Goal: Task Accomplishment & Management: Manage account settings

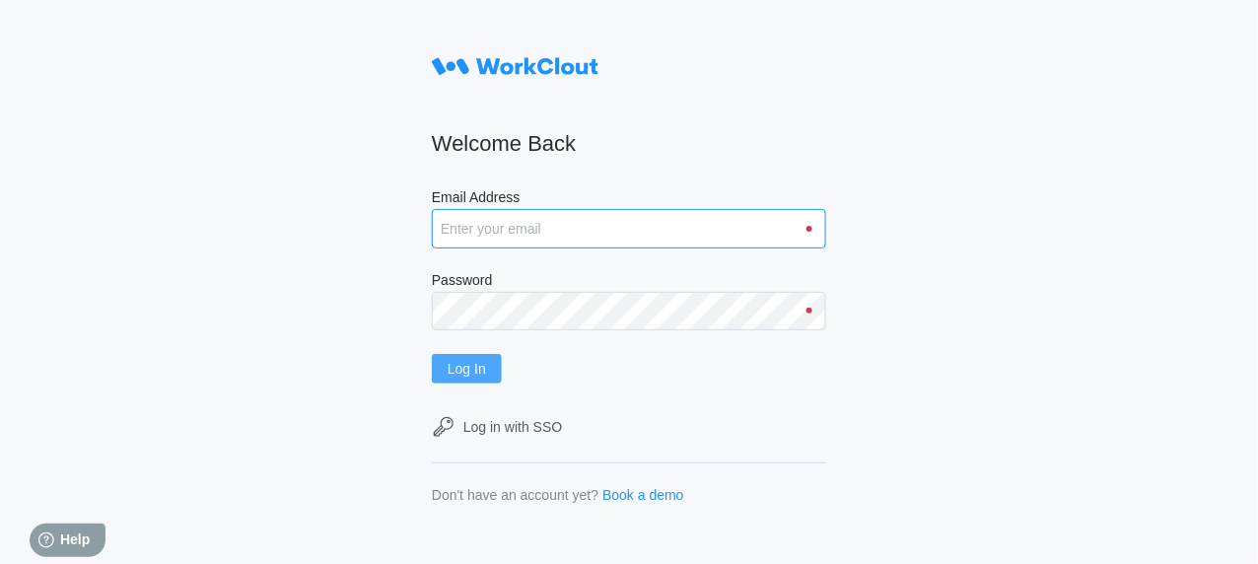
type input "[EMAIL_ADDRESS][DOMAIN_NAME]"
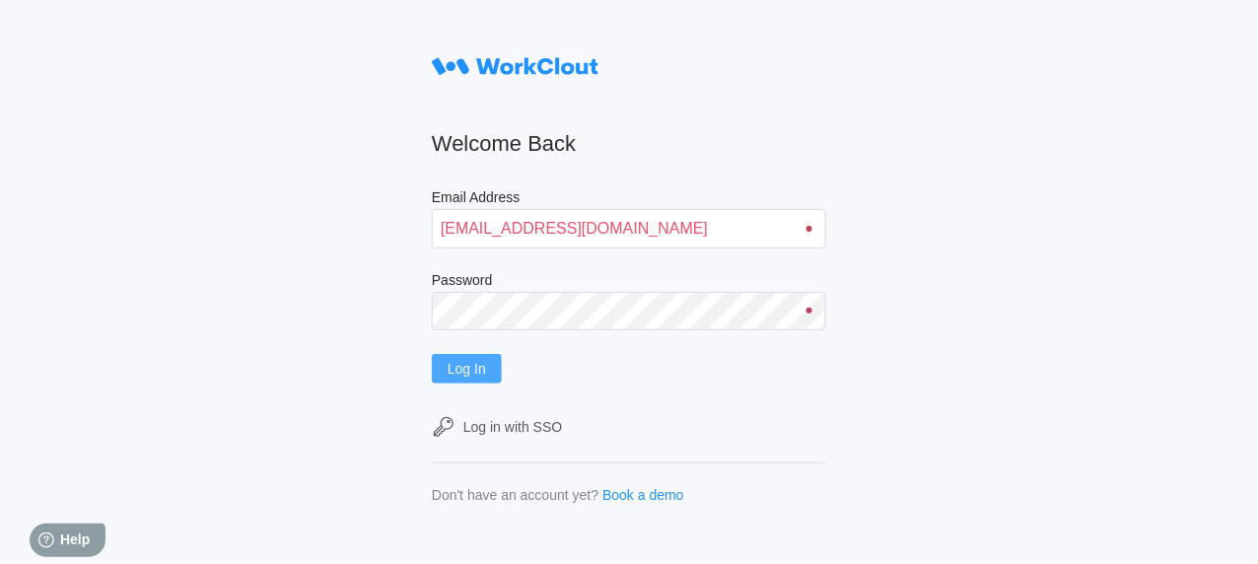
click at [478, 376] on span "Log In" at bounding box center [466, 369] width 38 height 14
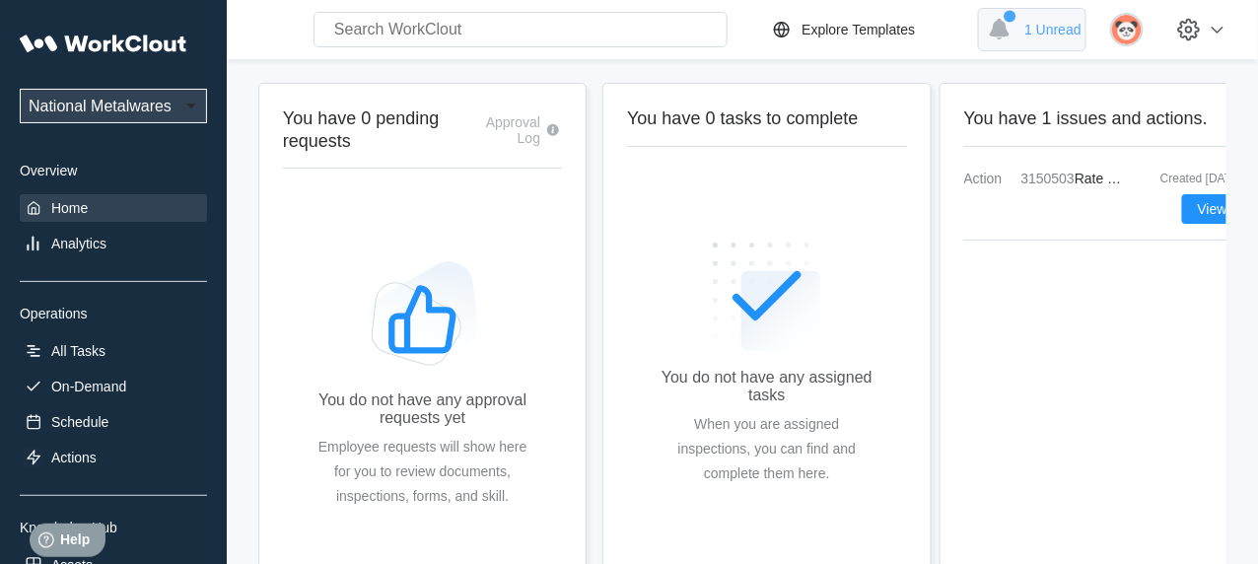
click at [1063, 30] on span "1 Unread" at bounding box center [1052, 30] width 57 height 16
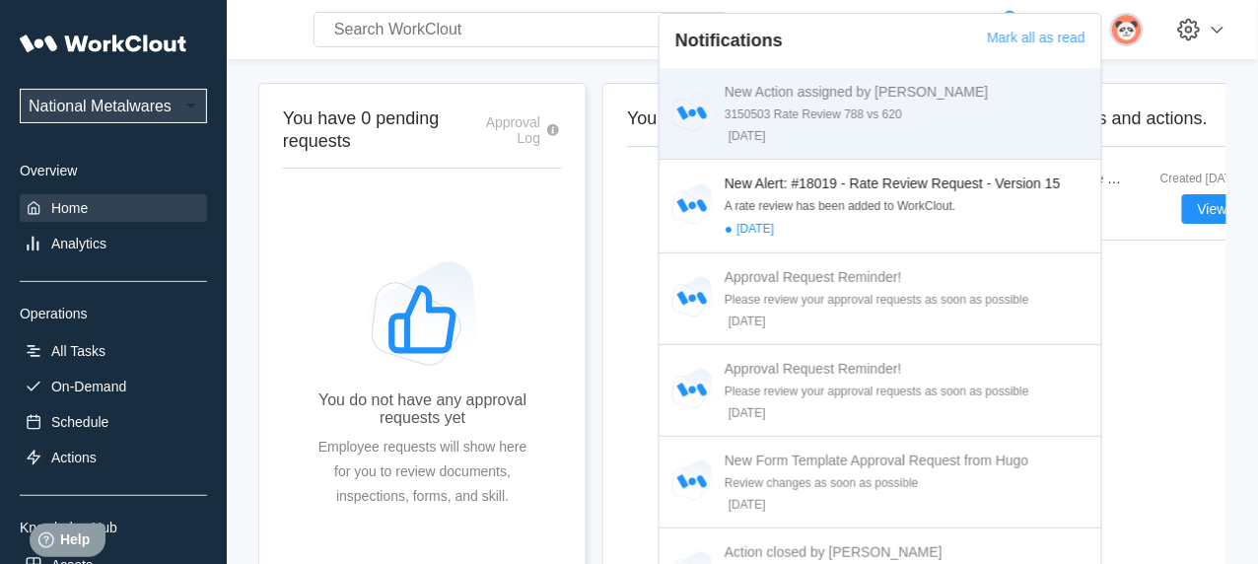
click at [850, 105] on div "New Action assigned by Don 3150503 Rate Review 788 vs 620 [DATE]" at bounding box center [908, 113] width 369 height 59
